Goal: Communication & Community: Answer question/provide support

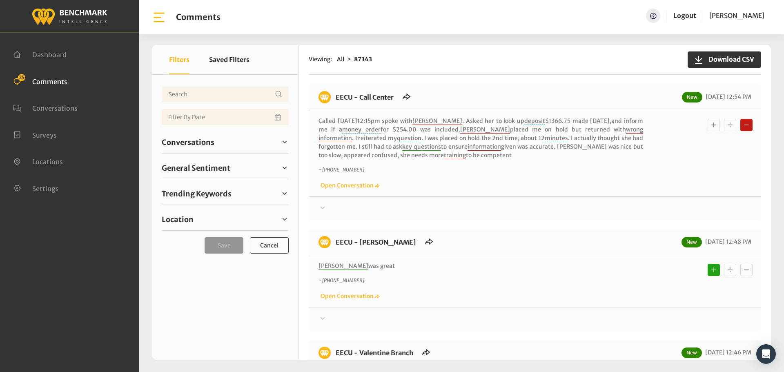
click at [339, 208] on div at bounding box center [534, 208] width 433 height 10
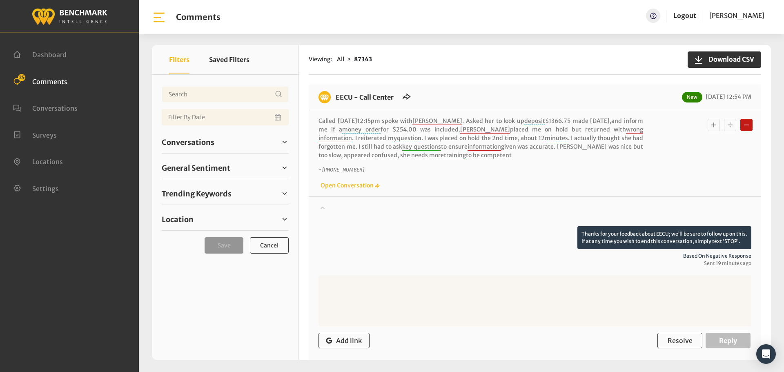
click at [339, 208] on div at bounding box center [534, 214] width 433 height 23
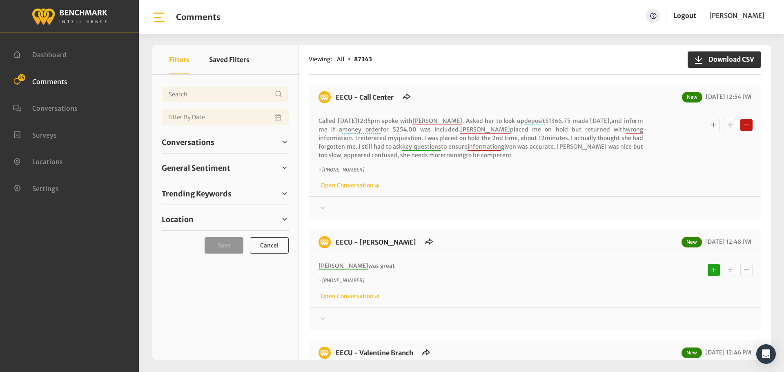
drag, startPoint x: 431, startPoint y: 157, endPoint x: 337, endPoint y: 97, distance: 111.8
click at [337, 97] on div "EECU - Call Center New 08/15/2025 12:54 PM Called 8/15/26 @12:15pm spoke with V…" at bounding box center [535, 152] width 452 height 135
copy div "EECU - Call Center New 08/15/2025 12:54 PM Called 8/15/26 @12:15pm spoke with V…"
click at [336, 213] on div "EECU - Call Center New 08/15/2025 12:54 PM Called 8/15/26 @12:15pm spoke with V…" at bounding box center [535, 152] width 452 height 135
click at [336, 210] on div at bounding box center [534, 208] width 433 height 10
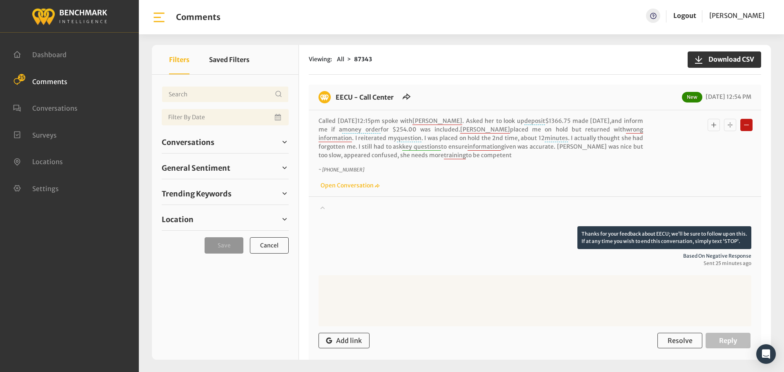
click at [418, 302] on textarea at bounding box center [534, 300] width 433 height 51
paste textarea "We apologize for your wait. We will share your text message with our branch man…"
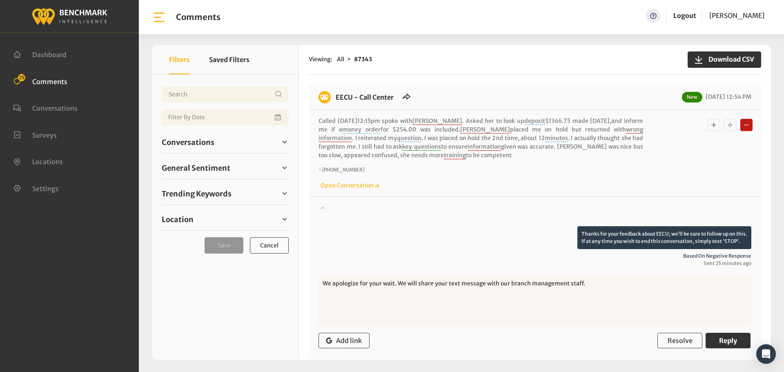
click at [394, 282] on textarea "We apologize for your wait. We will share your text message with our branch man…" at bounding box center [534, 300] width 433 height 51
click at [385, 282] on textarea "We apologize for your experience. We will share your text message with our bran…" at bounding box center [534, 300] width 433 height 51
click at [605, 282] on textarea "We apologize for your experience. We will share your text message with our bran…" at bounding box center [534, 300] width 433 height 51
drag, startPoint x: 601, startPoint y: 283, endPoint x: 525, endPoint y: 278, distance: 75.6
click at [525, 278] on textarea "We apologize for your experience. We will share your text message with our bran…" at bounding box center [534, 300] width 433 height 51
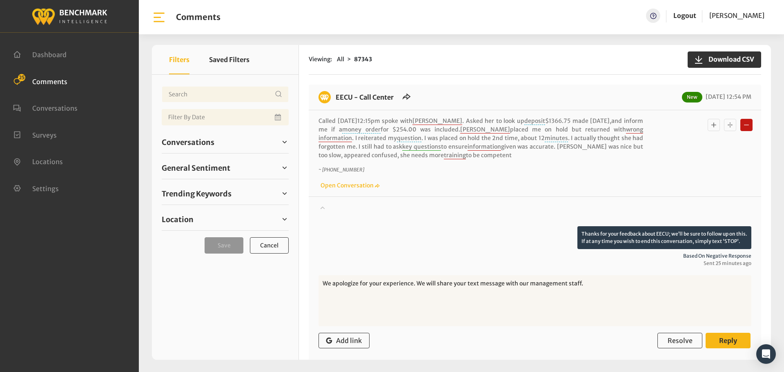
type textarea "We apologize for your experience. We will share your text message with our mana…"
click at [719, 339] on span "Reply" at bounding box center [728, 340] width 18 height 8
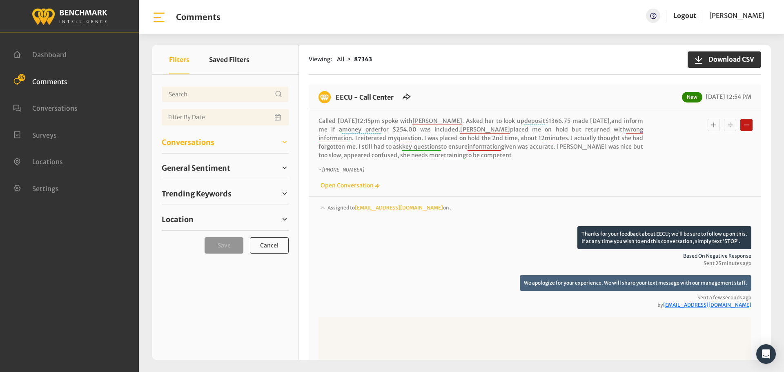
click at [197, 144] on span "Conversations" at bounding box center [188, 142] width 53 height 11
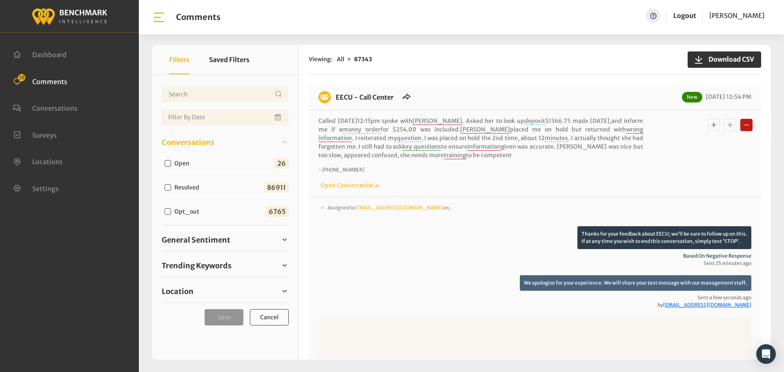
click at [163, 165] on div "Open" at bounding box center [179, 163] width 34 height 10
click at [168, 162] on input "Open" at bounding box center [168, 163] width 7 height 7
checkbox input "true"
